Goal: Find specific page/section: Find specific page/section

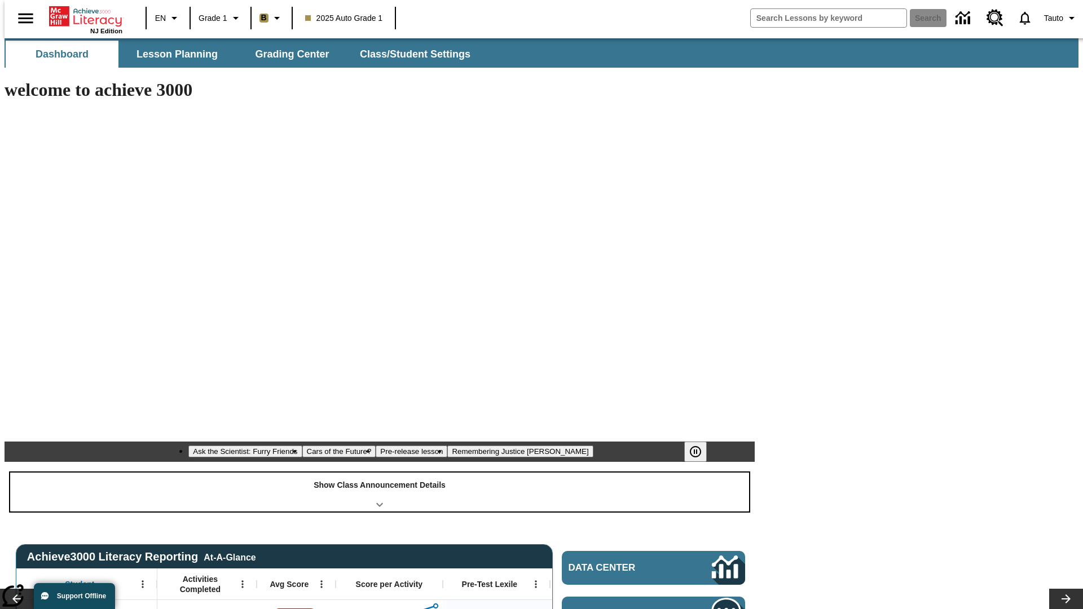
click at [380, 473] on div "Show Class Announcement Details" at bounding box center [379, 492] width 739 height 39
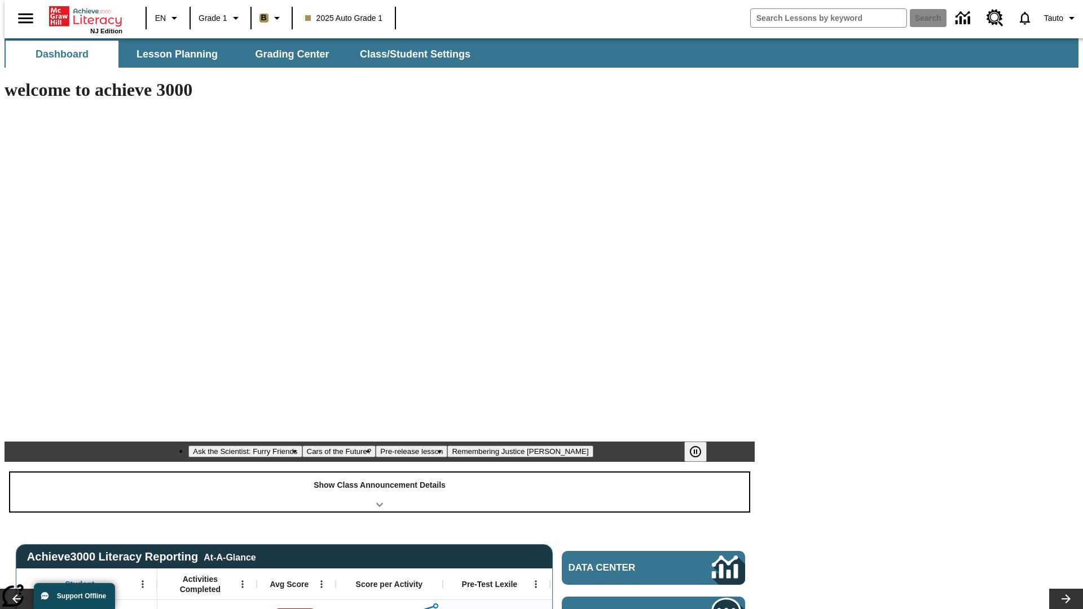
click at [380, 473] on div "Show Class Announcement Details" at bounding box center [379, 492] width 739 height 39
